Goal: Check status

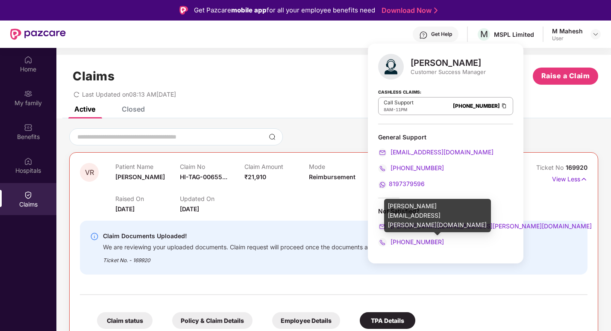
scroll to position [10, 0]
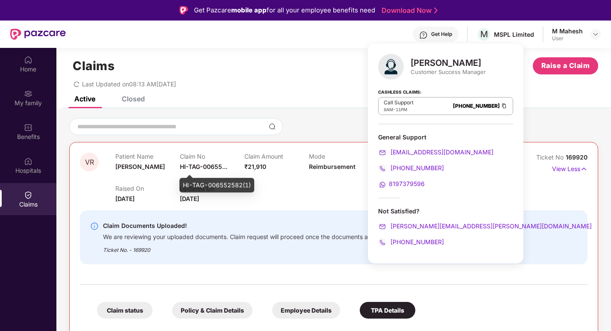
click at [211, 167] on span "HI-TAG-00655..." at bounding box center [203, 166] width 47 height 7
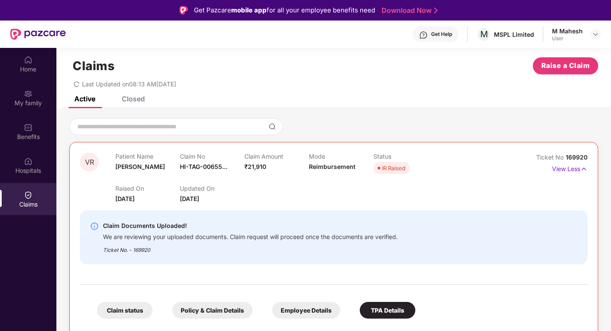
click at [198, 161] on div "Claim No HI-TAG-00655..." at bounding box center [212, 163] width 65 height 23
click at [569, 157] on span "169920" at bounding box center [577, 156] width 22 height 7
click at [570, 166] on p "View Less" at bounding box center [569, 168] width 35 height 12
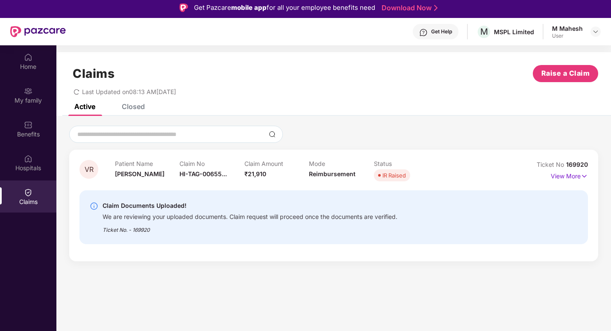
scroll to position [0, 0]
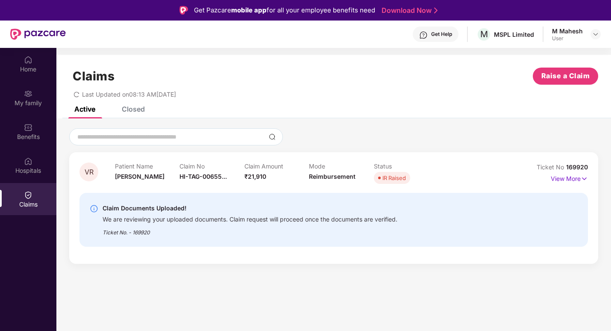
click at [133, 105] on div "Claims Raise a Claim Last Updated on 08:13 AM[DATE]" at bounding box center [333, 81] width 554 height 52
click at [132, 109] on div "Closed" at bounding box center [133, 109] width 23 height 9
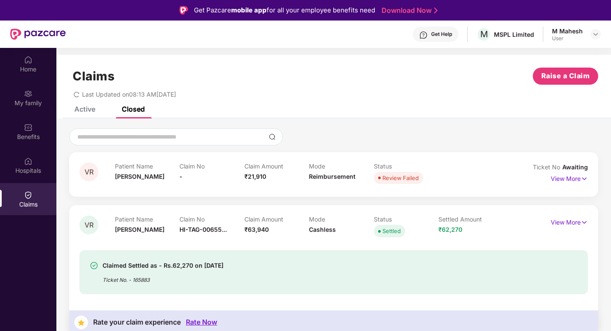
click at [86, 111] on div "Active" at bounding box center [84, 109] width 21 height 9
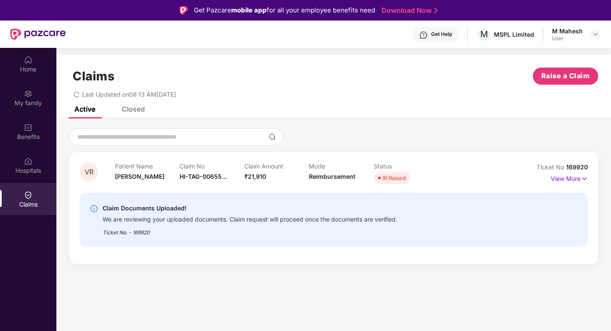
click at [89, 172] on span "VR" at bounding box center [89, 171] width 9 height 7
click at [171, 222] on div "We are reviewing your uploaded documents. Claim request will proceed once the d…" at bounding box center [250, 218] width 295 height 10
click at [23, 194] on div "Claims" at bounding box center [28, 199] width 56 height 32
click at [24, 194] on img at bounding box center [28, 195] width 9 height 9
